Goal: Ask a question

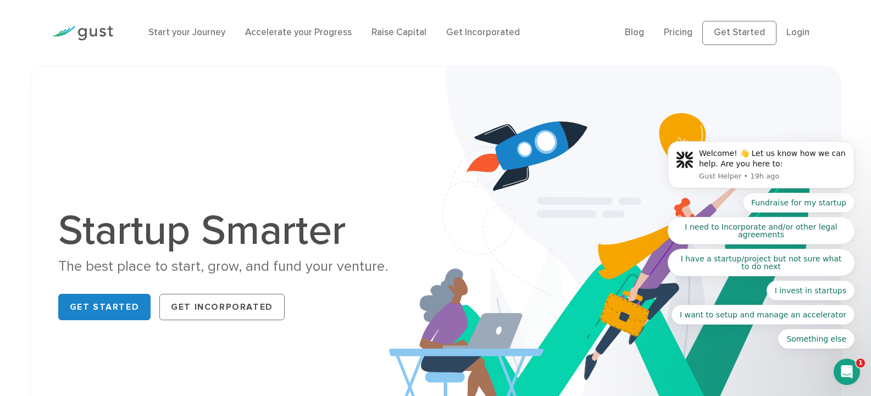
click at [724, 37] on body "Welcome! 👋 Let us know how we can help. Are you here to: Gust Helper • 19h ago …" at bounding box center [761, 167] width 211 height 389
click at [797, 34] on body "Welcome! 👋 Let us know how we can help. Are you here to: Gust Helper • 19h ago …" at bounding box center [761, 167] width 211 height 389
click at [827, 341] on button "Something else" at bounding box center [816, 339] width 76 height 20
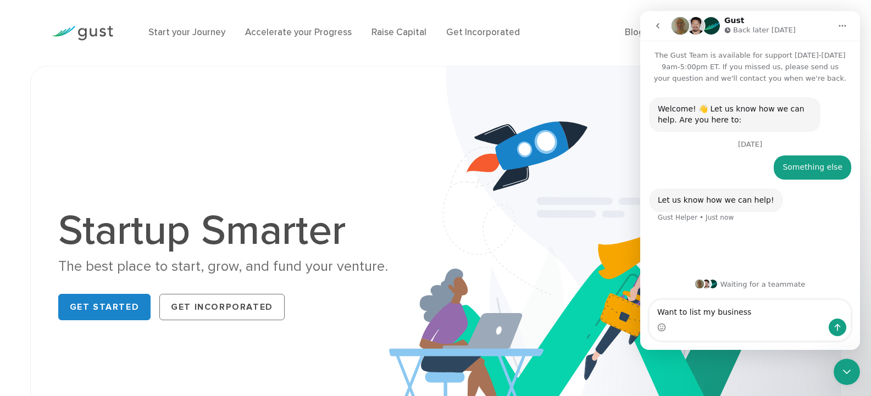
type textarea "Want to list my business"
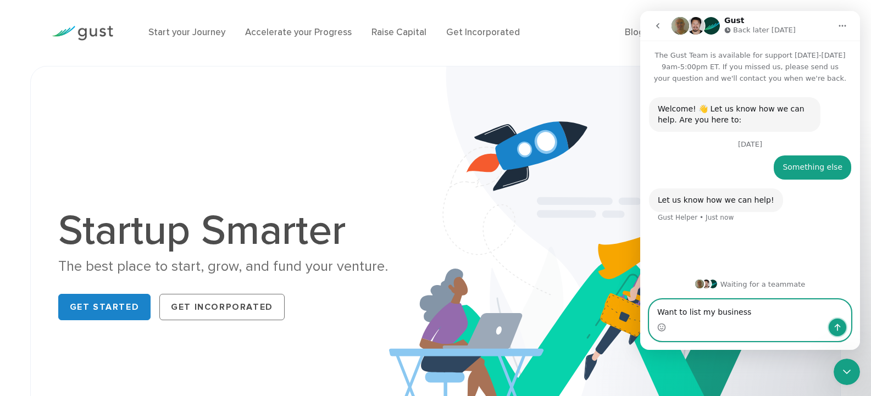
click at [839, 329] on icon "Send a message…" at bounding box center [837, 327] width 9 height 9
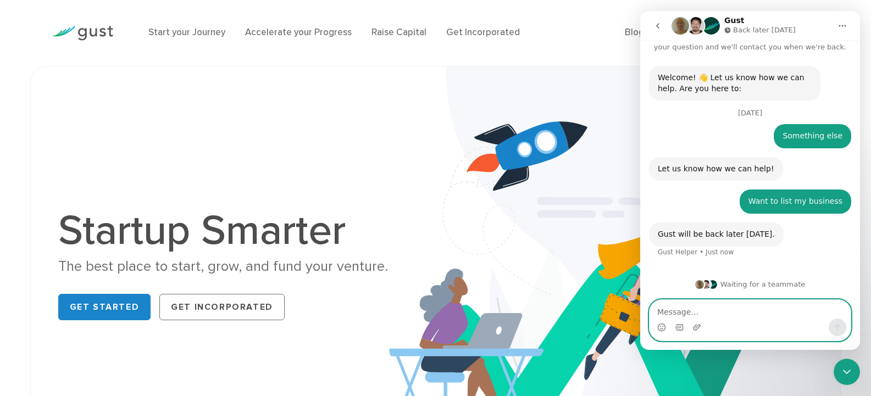
scroll to position [32, 0]
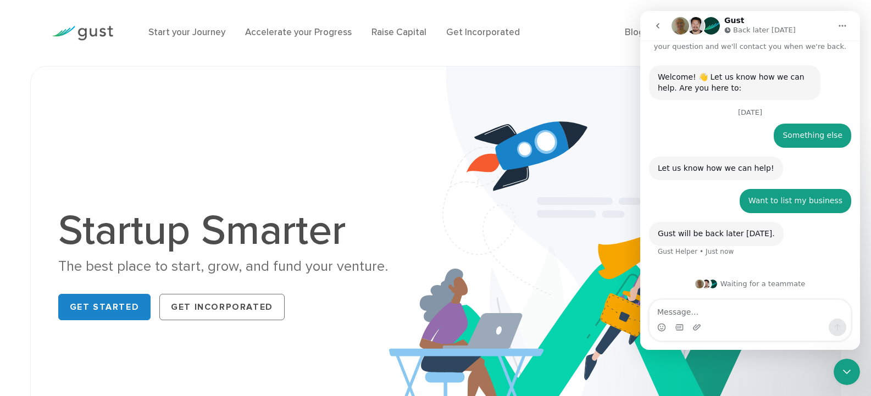
click at [548, 165] on img at bounding box center [615, 267] width 452 height 402
click at [843, 27] on icon "Home" at bounding box center [842, 25] width 9 height 9
click at [842, 23] on icon "Home" at bounding box center [842, 25] width 9 height 9
click at [656, 24] on icon "go back" at bounding box center [657, 25] width 9 height 9
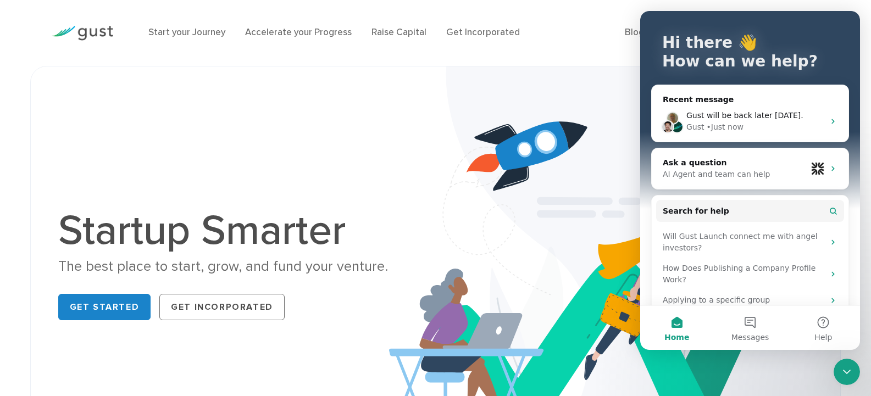
scroll to position [0, 0]
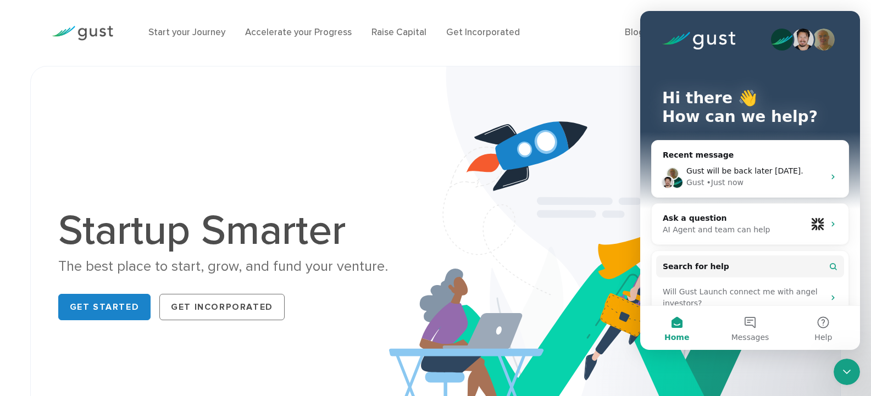
click at [578, 147] on img at bounding box center [615, 267] width 452 height 402
click at [592, 178] on img at bounding box center [615, 267] width 452 height 402
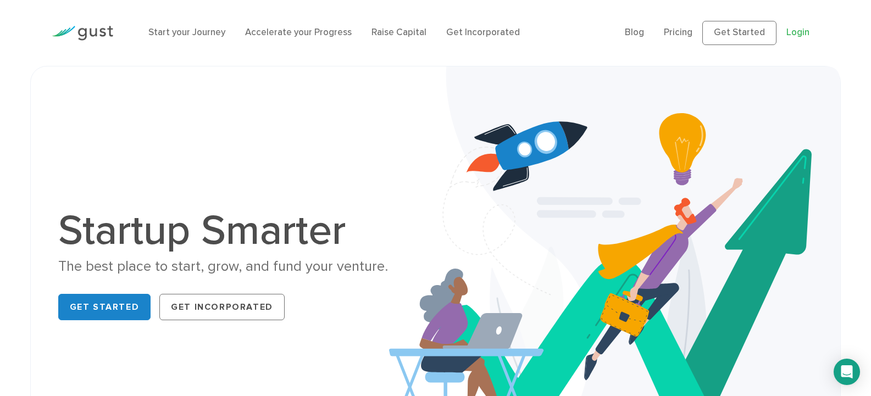
click at [801, 29] on link "Login" at bounding box center [797, 32] width 23 height 11
